Goal: Task Accomplishment & Management: Use online tool/utility

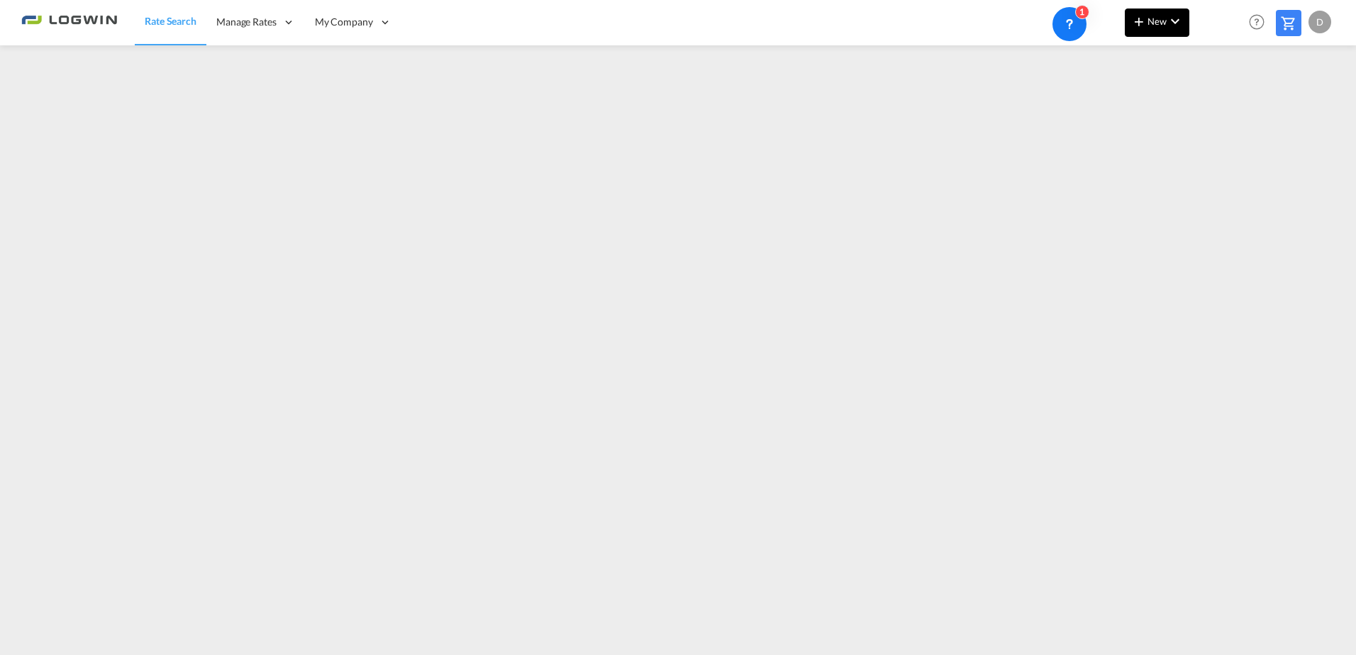
click at [1141, 16] on md-icon "icon-plus 400-fg" at bounding box center [1138, 21] width 17 height 17
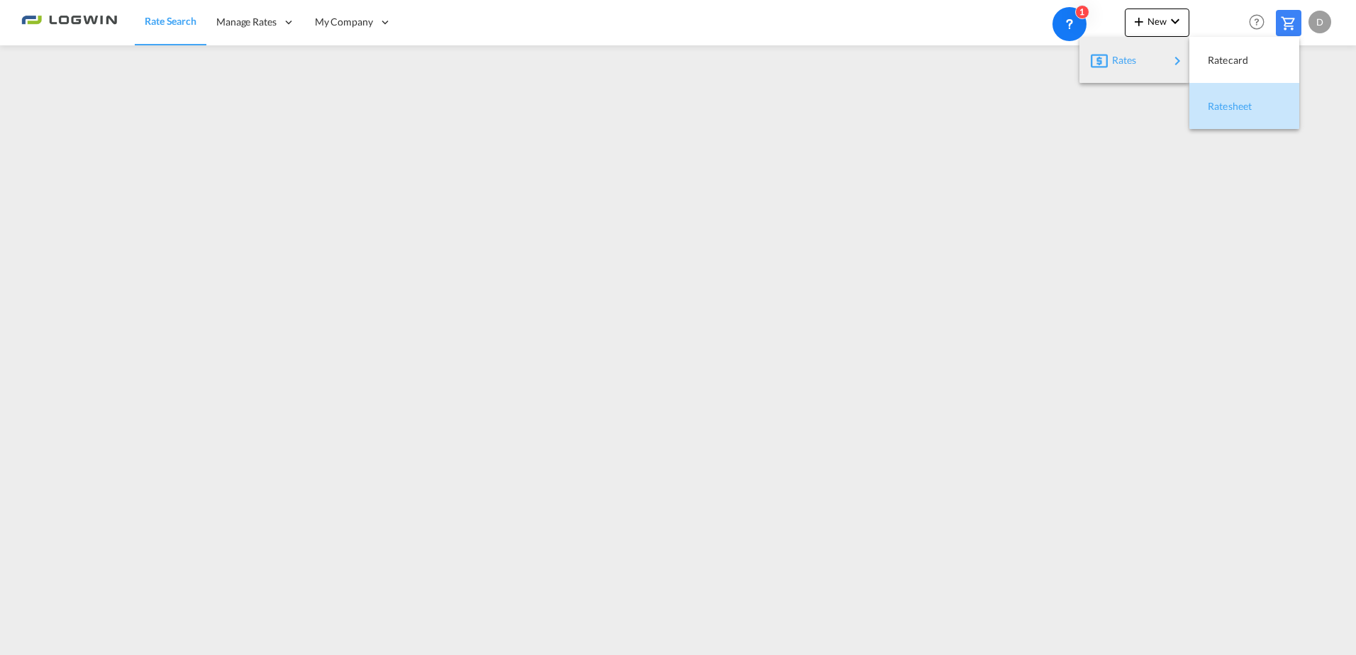
click at [1212, 106] on span "Ratesheet" at bounding box center [1215, 106] width 16 height 28
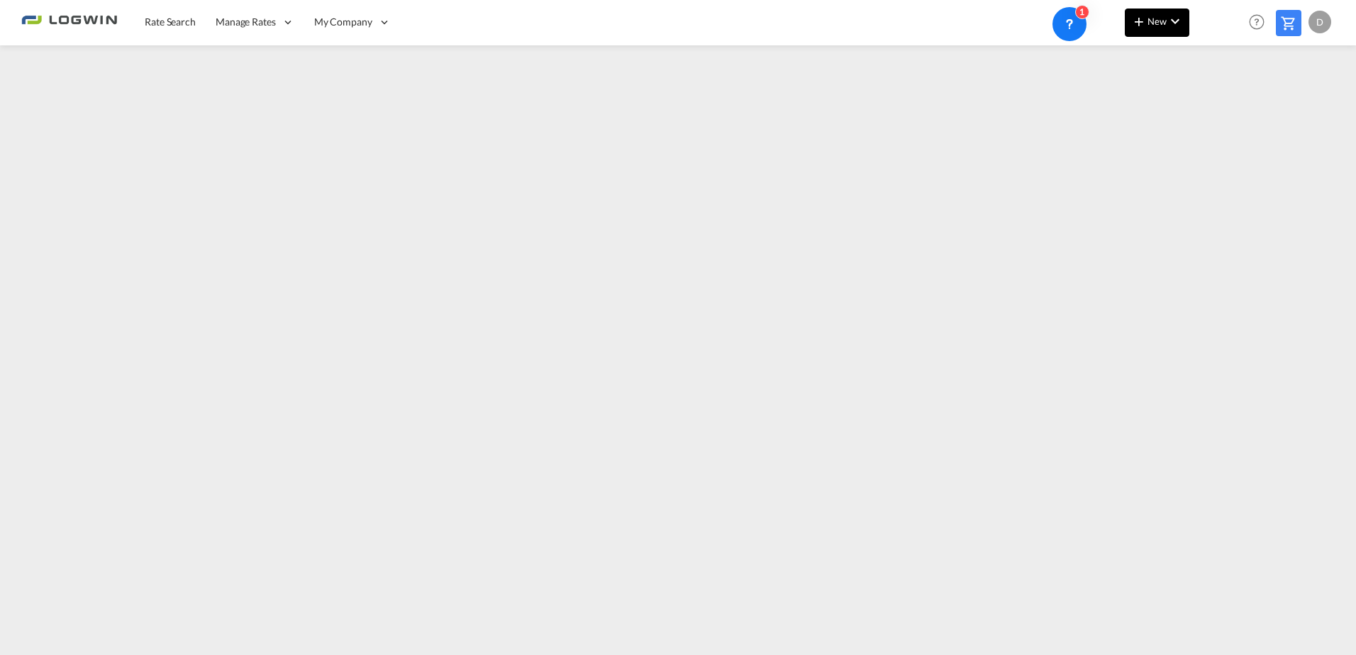
click at [1175, 23] on md-icon "icon-chevron-down" at bounding box center [1174, 21] width 17 height 17
click at [1223, 108] on span "Ratesheet" at bounding box center [1215, 106] width 16 height 28
click at [1176, 15] on md-icon "icon-chevron-down" at bounding box center [1174, 21] width 17 height 17
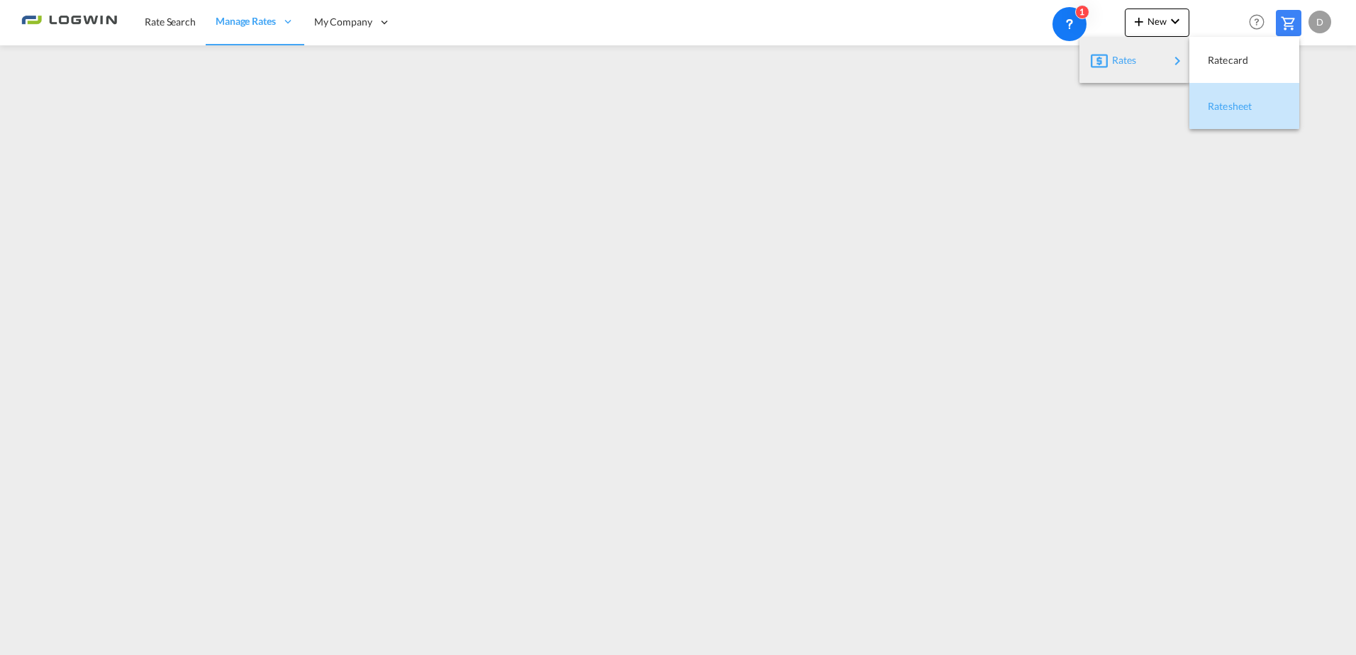
click at [1223, 106] on span "Ratesheet" at bounding box center [1215, 106] width 16 height 28
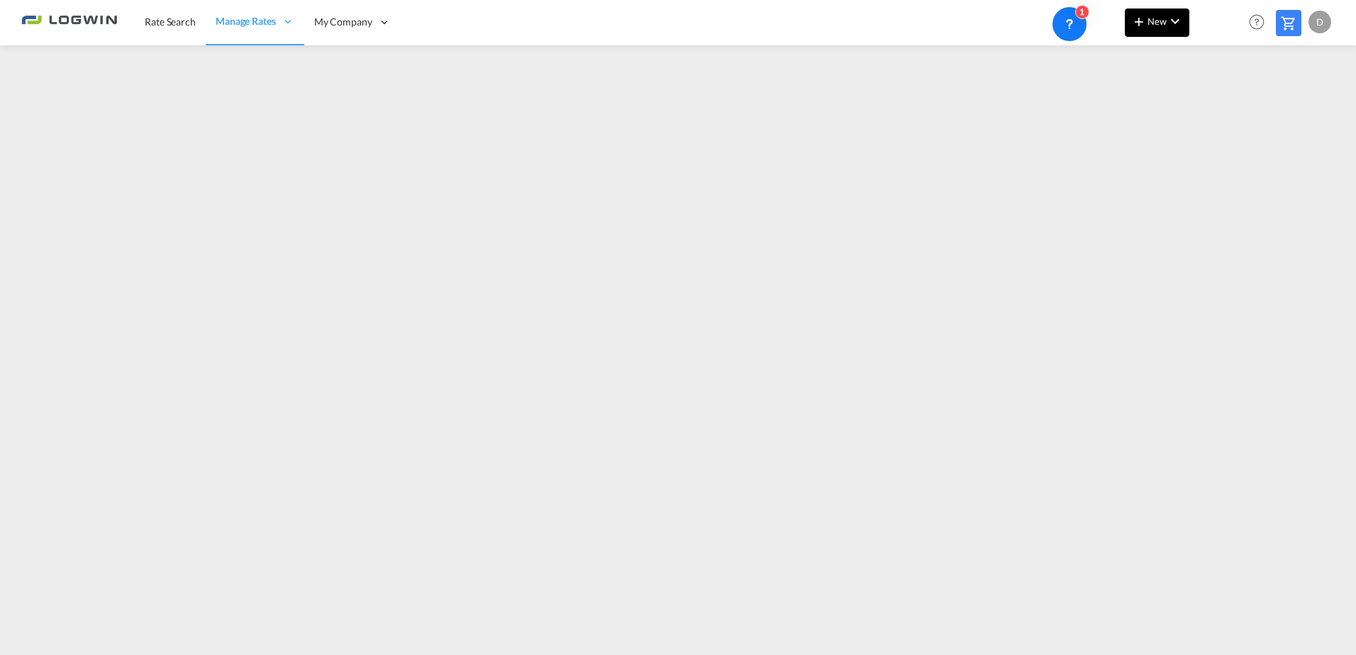
click at [1160, 28] on button "New" at bounding box center [1156, 23] width 65 height 28
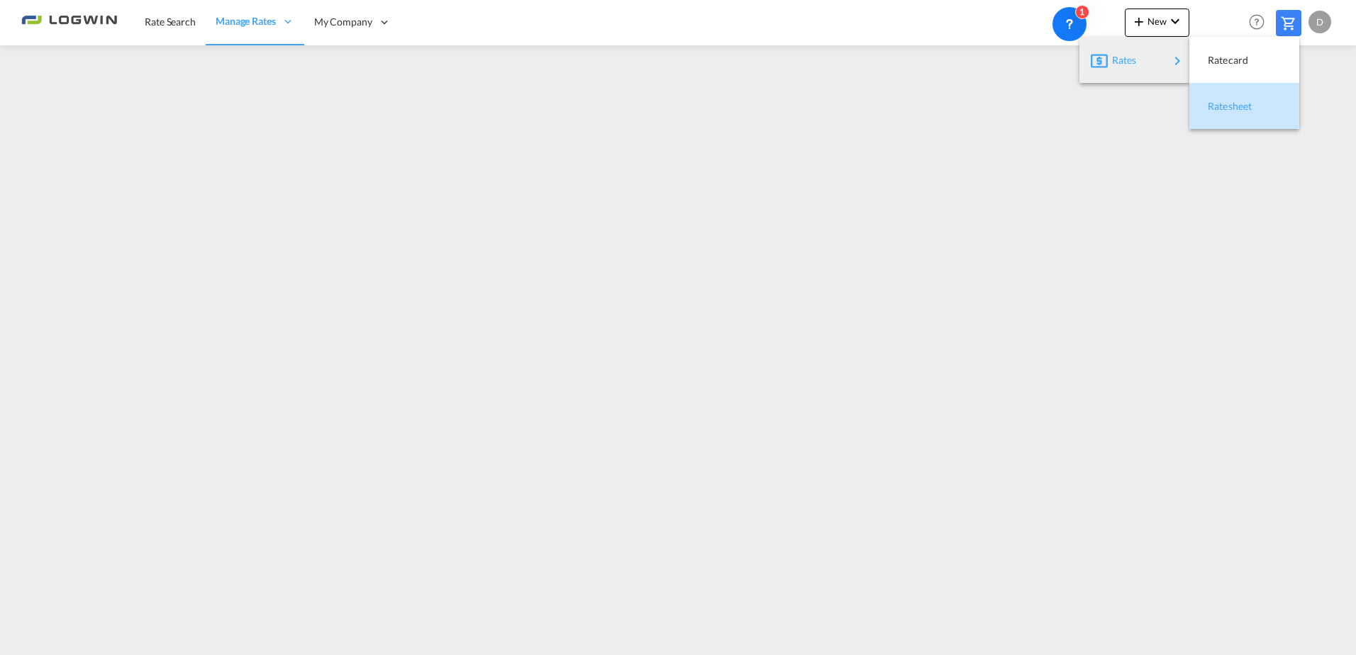
click at [1223, 104] on span "Ratesheet" at bounding box center [1215, 106] width 16 height 28
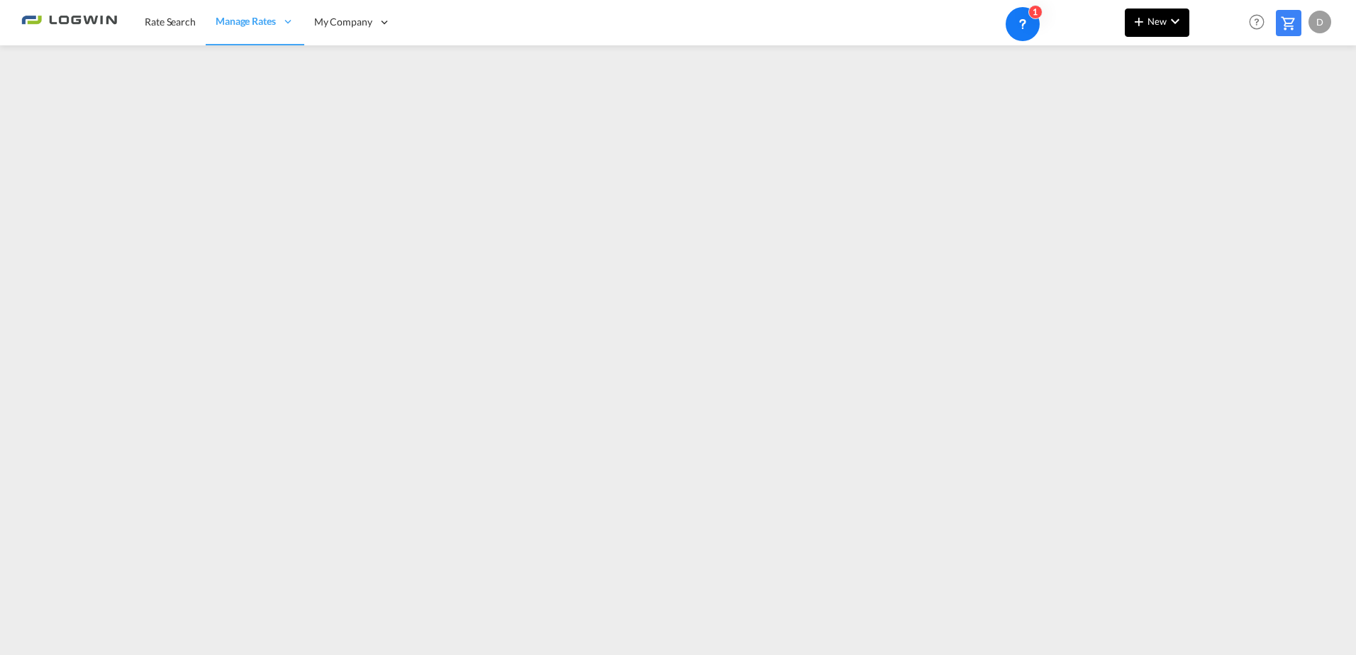
click at [1167, 16] on md-icon "icon-chevron-down" at bounding box center [1174, 21] width 17 height 17
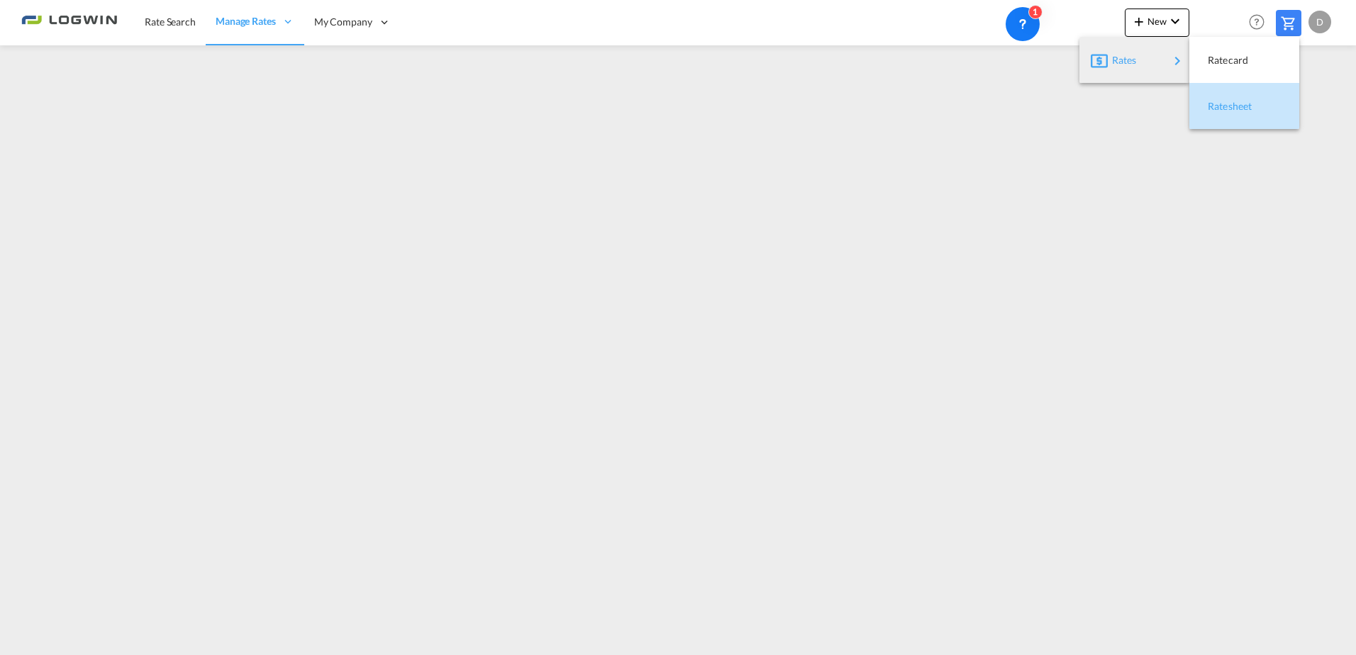
click at [1253, 104] on div "Ratesheet" at bounding box center [1233, 106] width 52 height 35
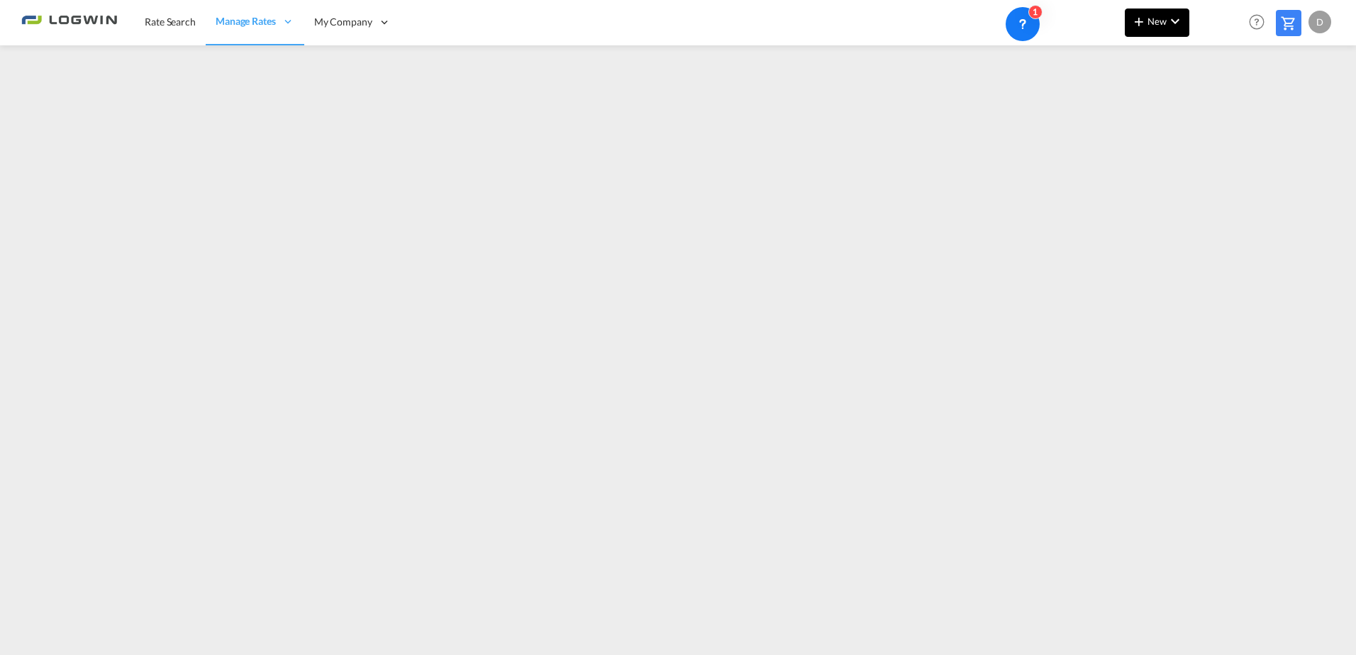
click at [1170, 21] on md-icon "icon-chevron-down" at bounding box center [1174, 21] width 17 height 17
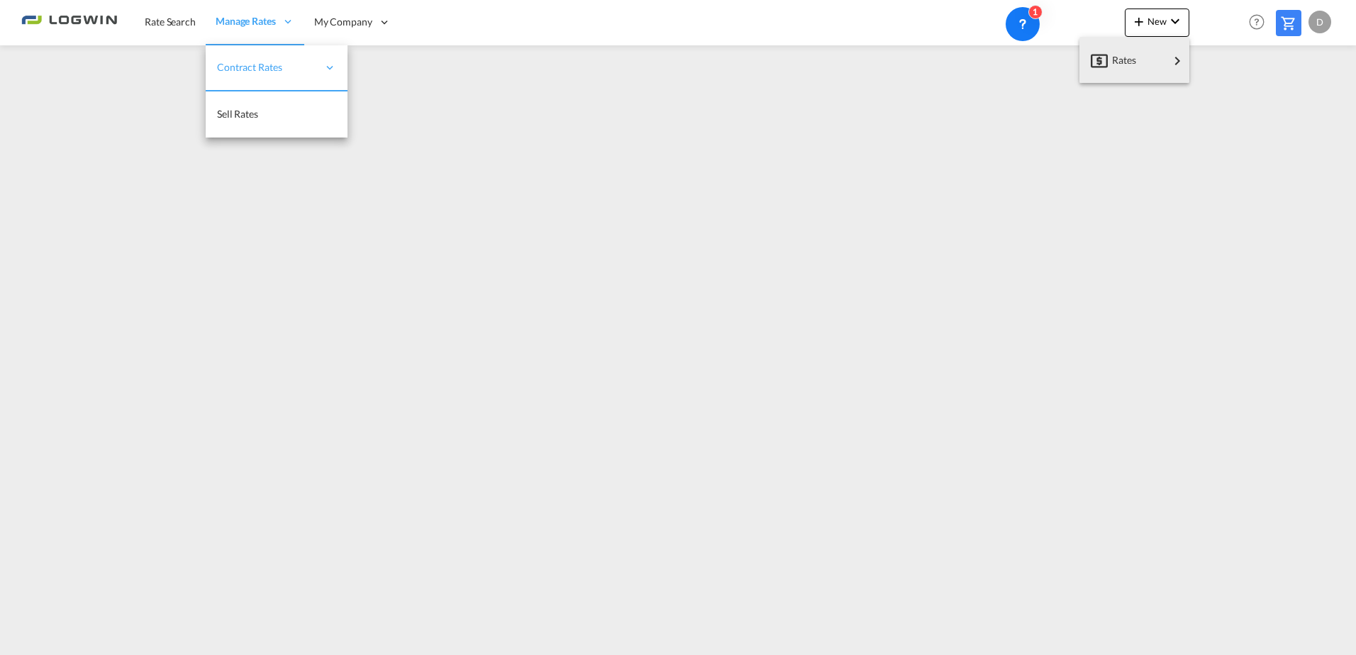
click at [270, 33] on md-backdrop at bounding box center [678, 327] width 1356 height 655
click at [440, 75] on link "My Rate Files" at bounding box center [418, 68] width 142 height 46
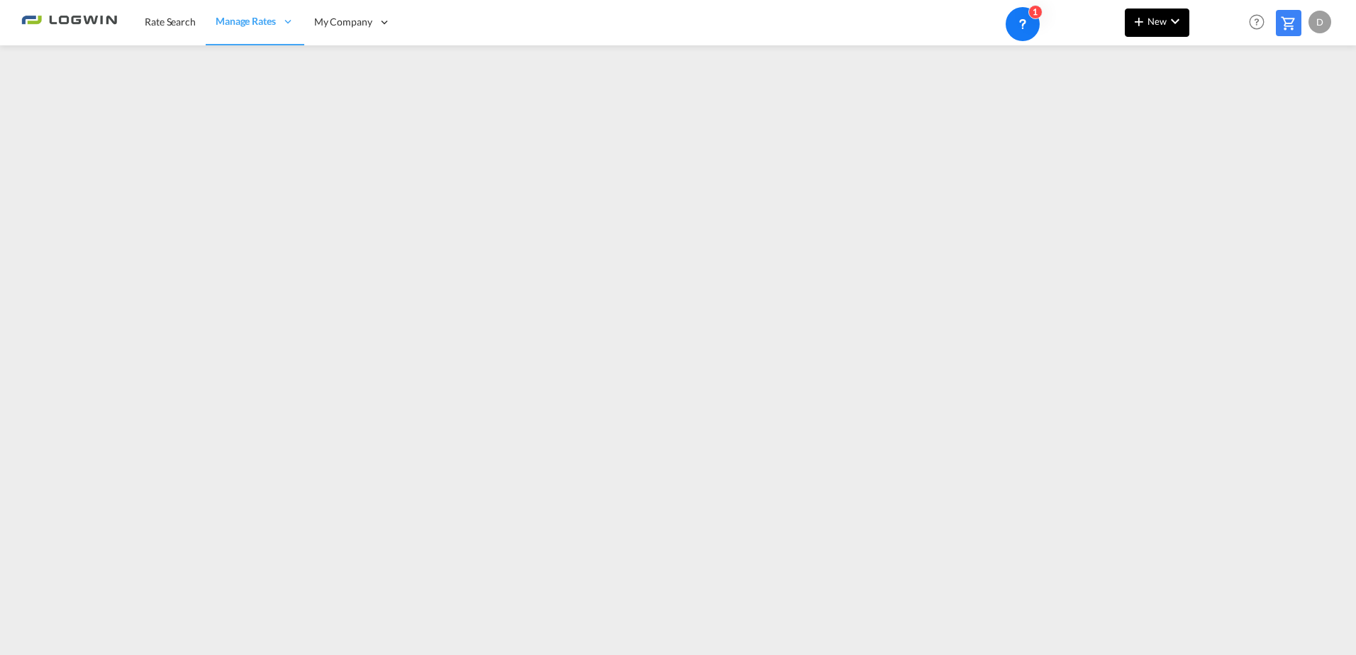
click at [1168, 28] on md-icon "icon-chevron-down" at bounding box center [1174, 21] width 17 height 17
click at [1223, 100] on span "Ratesheet" at bounding box center [1215, 106] width 16 height 28
